Goal: Information Seeking & Learning: Stay updated

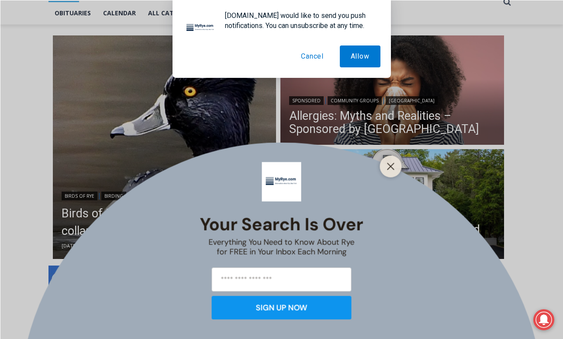
scroll to position [209, 0]
drag, startPoint x: 316, startPoint y: 58, endPoint x: 364, endPoint y: 95, distance: 61.1
click at [320, 62] on button "Cancel" at bounding box center [312, 56] width 45 height 22
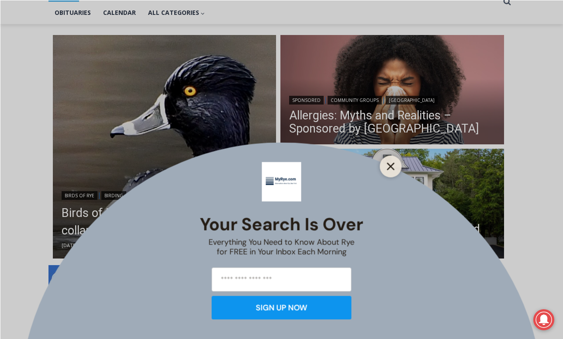
click at [393, 164] on icon "Close" at bounding box center [391, 166] width 8 height 8
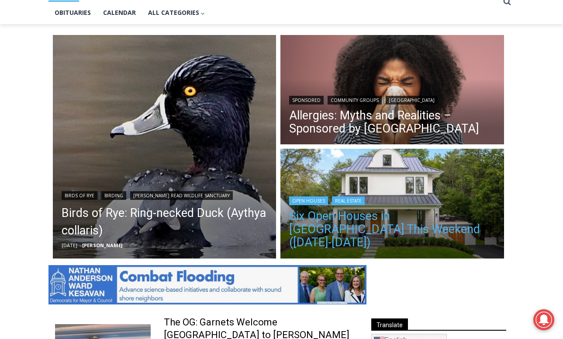
click at [379, 222] on link "Six Open Houses in [GEOGRAPHIC_DATA] This Weekend ([DATE]-[DATE])" at bounding box center [392, 228] width 206 height 39
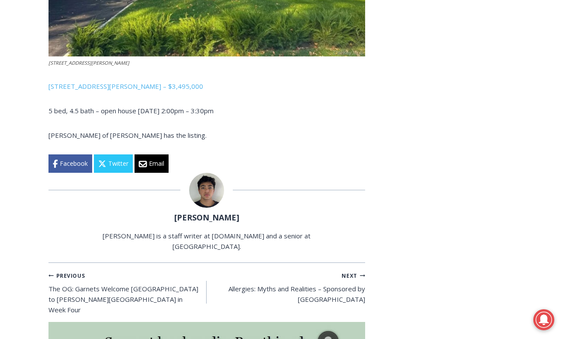
scroll to position [2193, 0]
